Goal: Navigation & Orientation: Find specific page/section

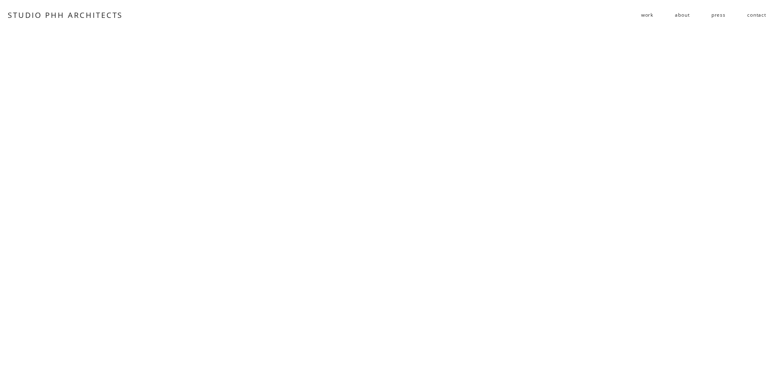
scroll to position [812, 0]
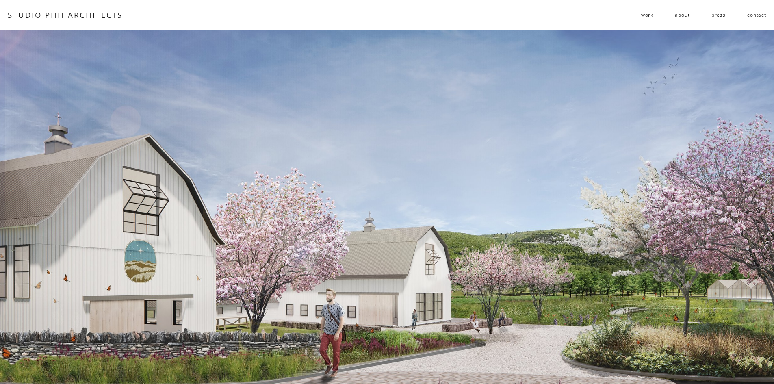
click at [0, 0] on span "public" at bounding box center [0, 0] width 0 height 0
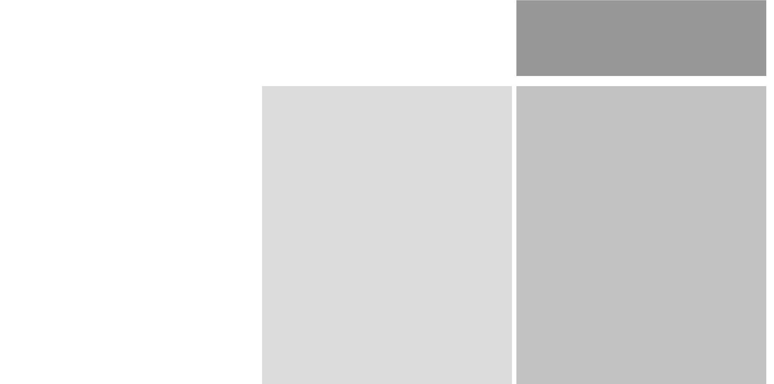
scroll to position [934, 0]
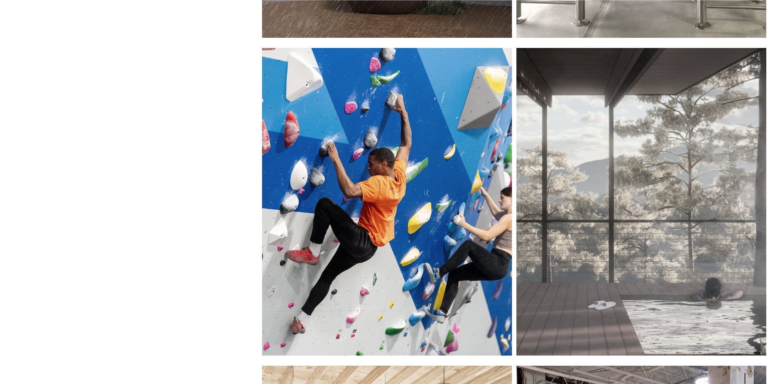
click at [620, 233] on div at bounding box center [641, 201] width 250 height 307
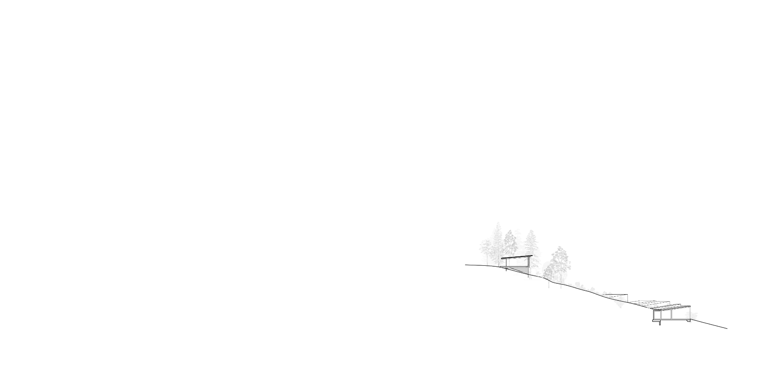
scroll to position [1381, 0]
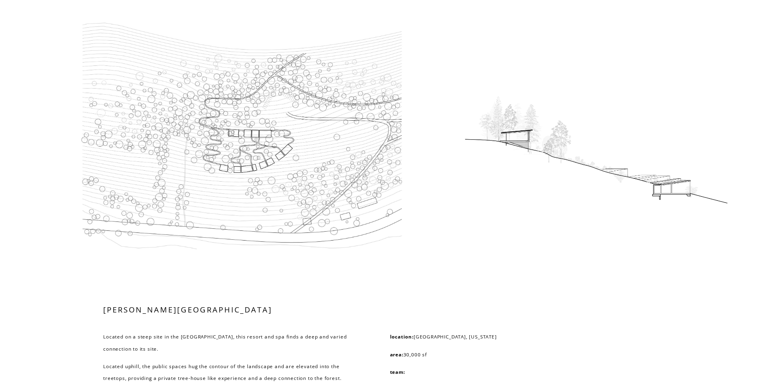
click at [282, 149] on div at bounding box center [243, 125] width 344 height 254
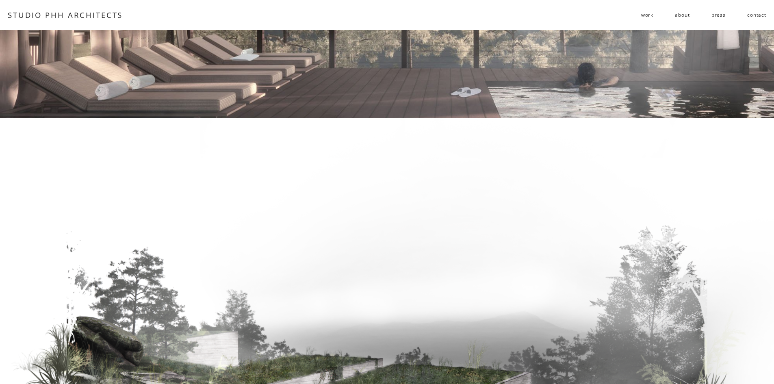
scroll to position [0, 0]
